Goal: Task Accomplishment & Management: Use online tool/utility

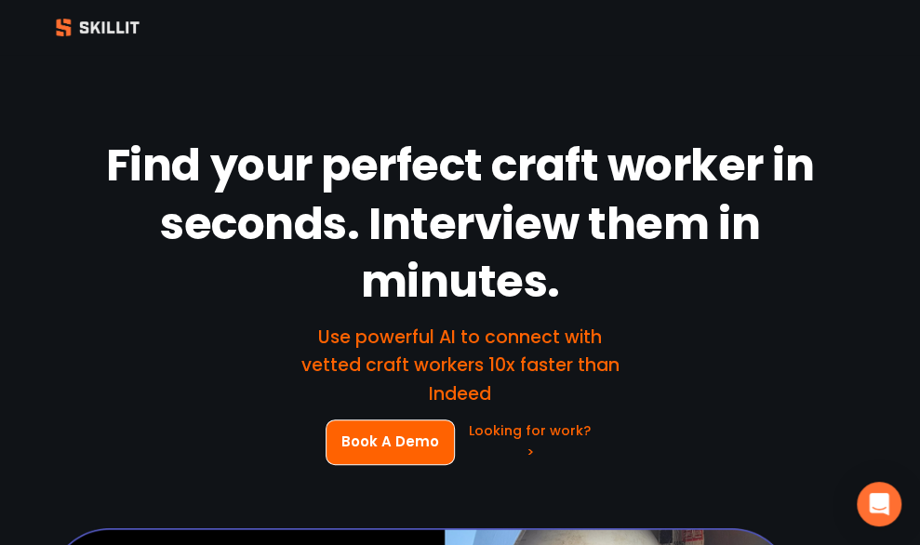
click at [605, 157] on strong "Find your perfect craft worker in seconds. Interview them in minutes." at bounding box center [464, 227] width 717 height 193
